Goal: Transaction & Acquisition: Purchase product/service

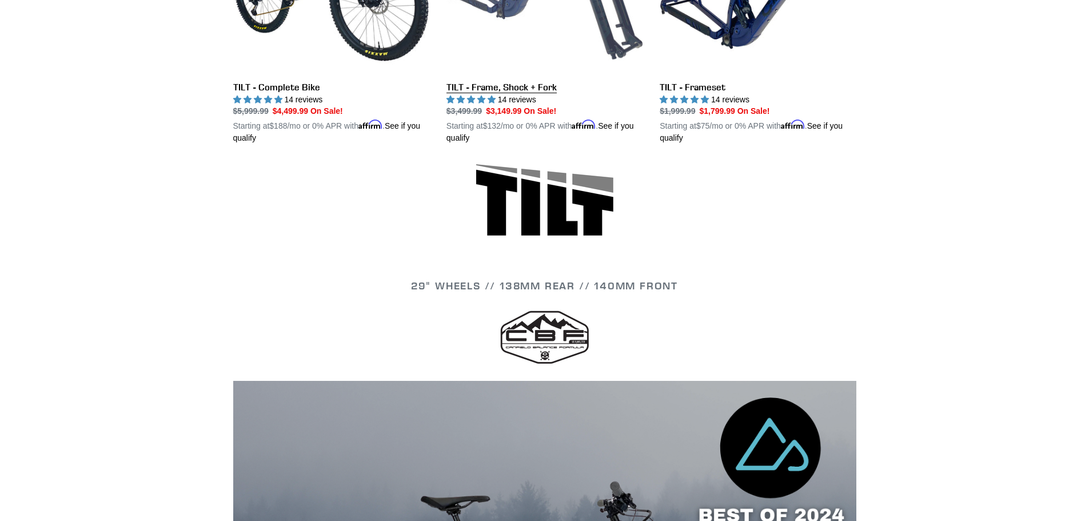
scroll to position [172, 0]
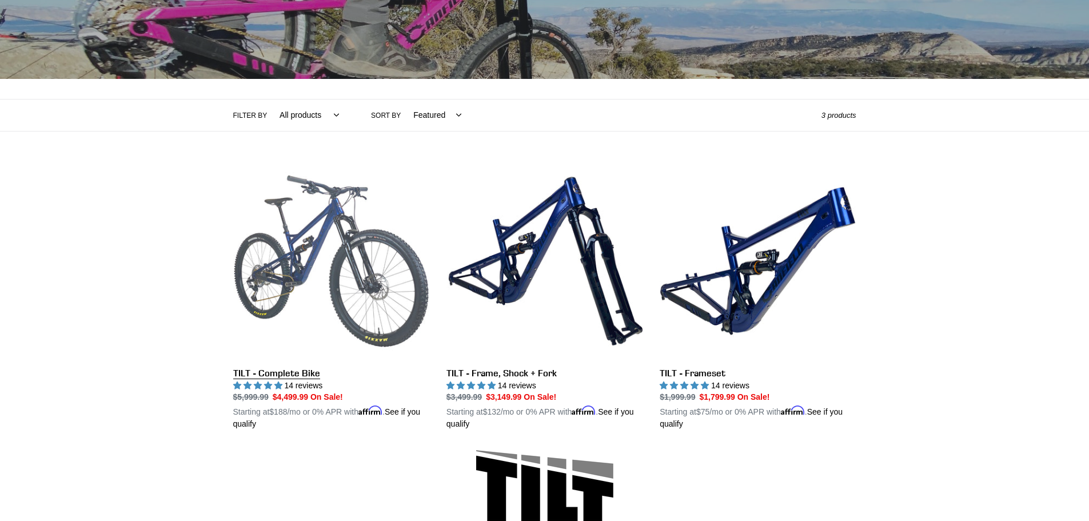
click at [284, 374] on link "TILT - Complete Bike" at bounding box center [331, 297] width 196 height 268
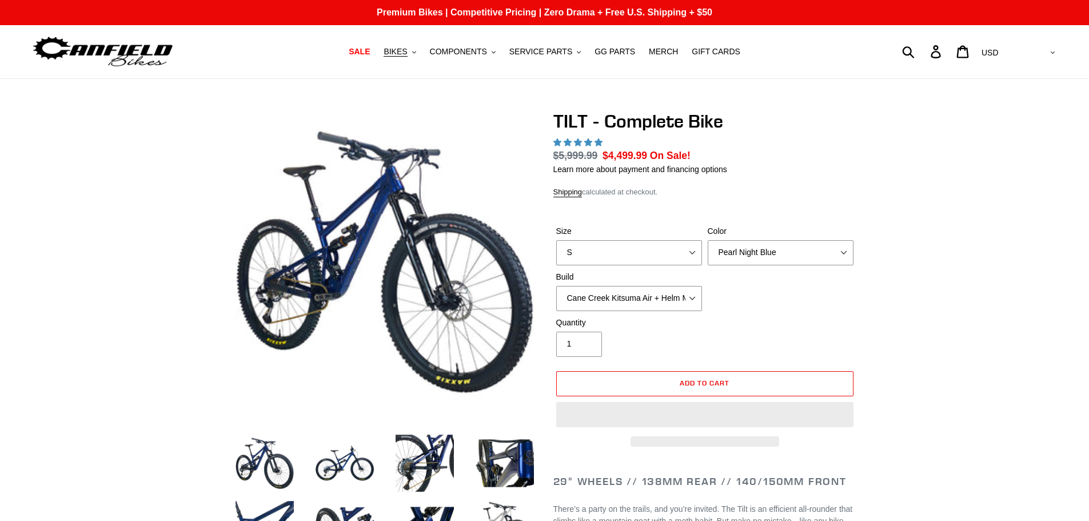
select select "highest-rating"
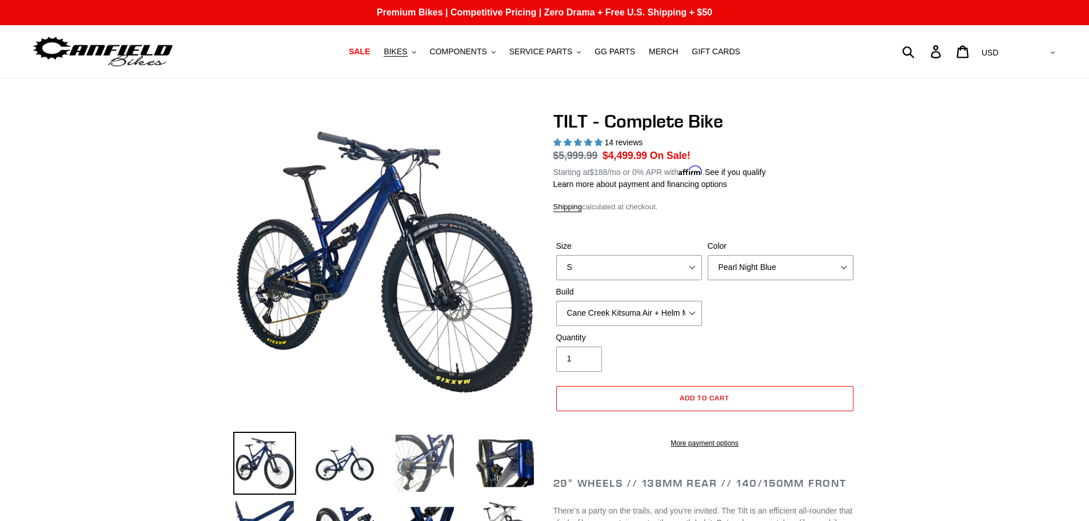
click at [409, 454] on img at bounding box center [424, 463] width 63 height 63
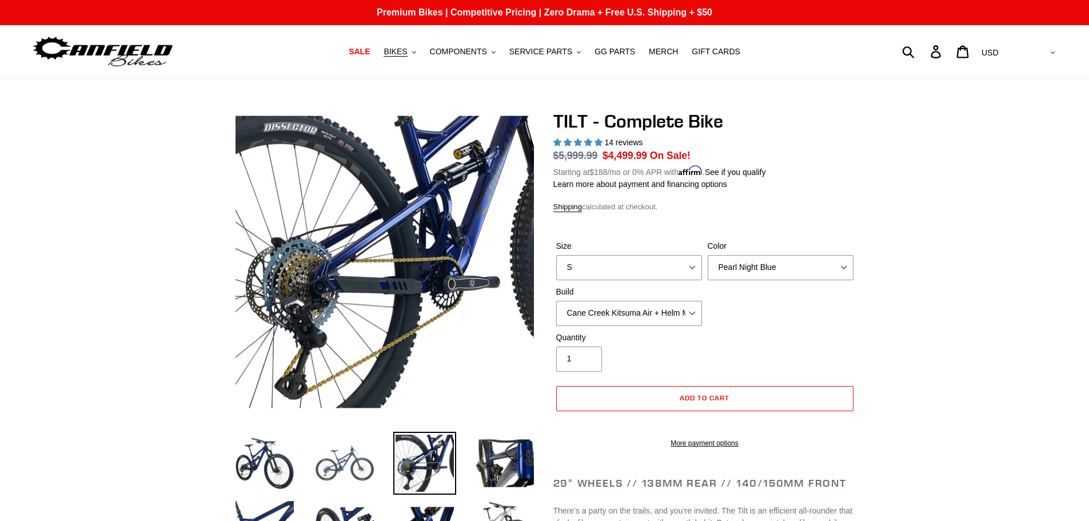
click at [347, 487] on img at bounding box center [344, 463] width 63 height 63
